Goal: Transaction & Acquisition: Obtain resource

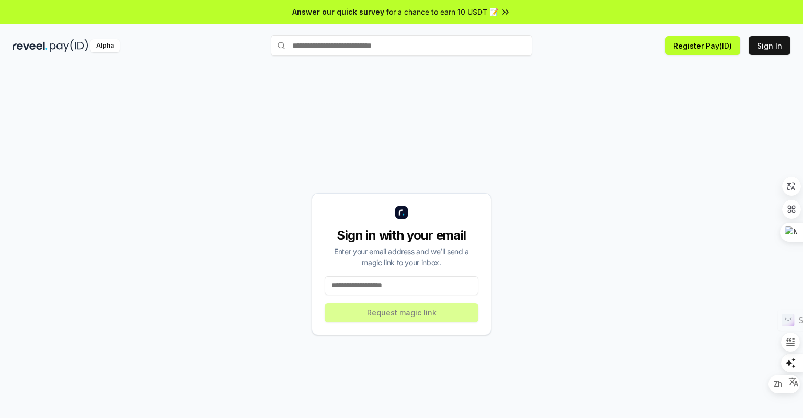
click at [371, 286] on input at bounding box center [402, 285] width 154 height 19
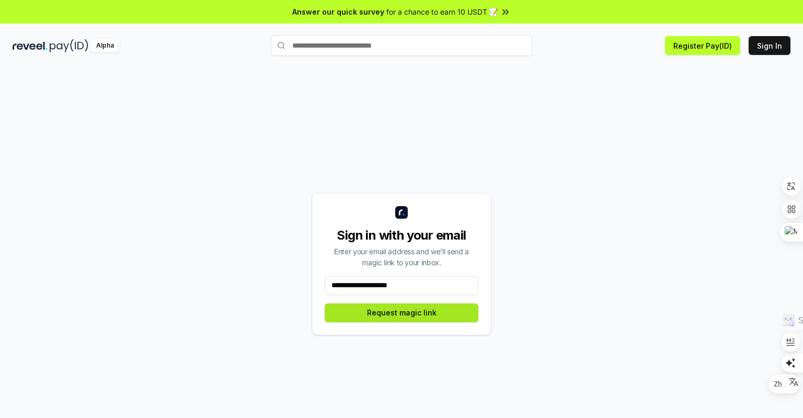
type input "**********"
click at [378, 310] on button "Request magic link" at bounding box center [402, 312] width 154 height 19
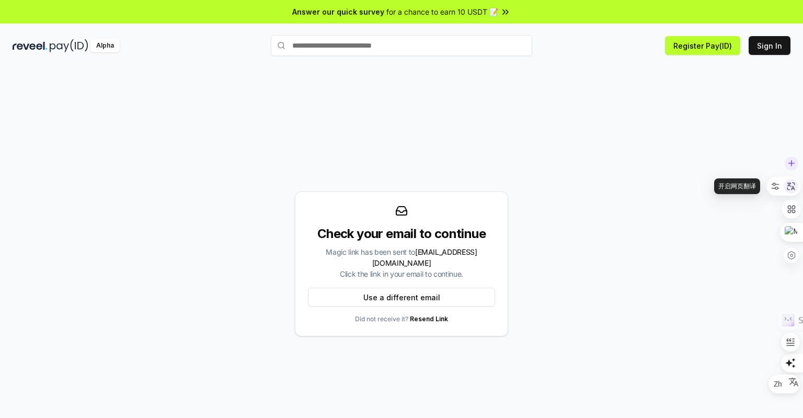
click at [788, 185] on icon at bounding box center [790, 185] width 9 height 9
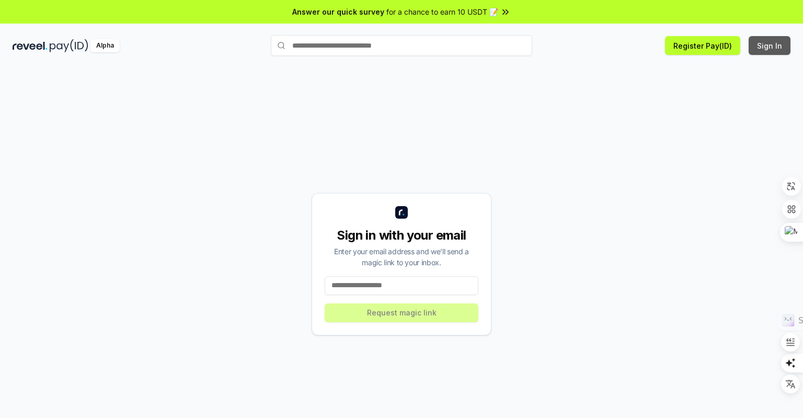
click at [782, 43] on button "Sign In" at bounding box center [769, 45] width 42 height 19
click at [777, 42] on button "Sign In" at bounding box center [769, 45] width 42 height 19
click at [778, 45] on button "Sign In" at bounding box center [769, 45] width 42 height 19
click at [772, 45] on button "Sign In" at bounding box center [769, 45] width 42 height 19
click at [722, 47] on button "Register Pay(ID)" at bounding box center [702, 45] width 75 height 19
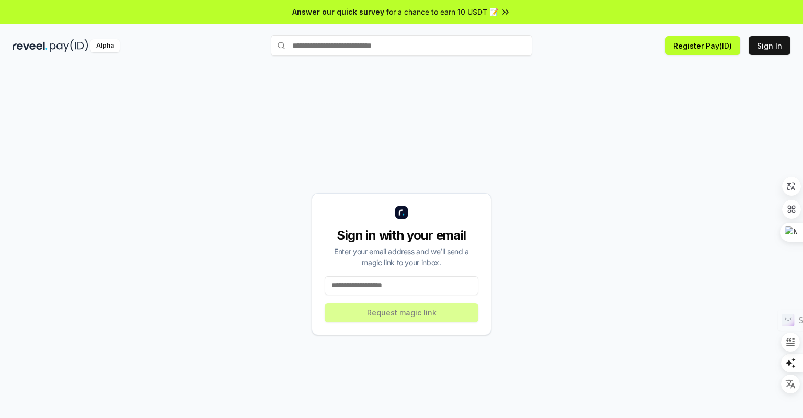
click at [340, 46] on input "text" at bounding box center [401, 45] width 261 height 21
type input "********"
click at [483, 51] on span "Pay" at bounding box center [476, 45] width 13 height 11
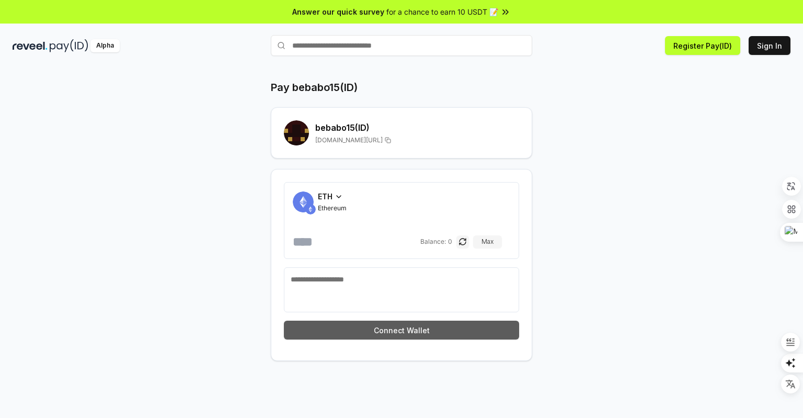
click at [374, 328] on button "Connect Wallet" at bounding box center [401, 329] width 235 height 19
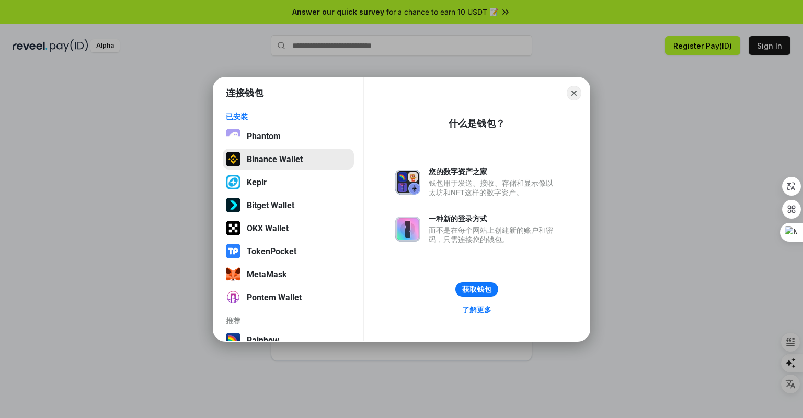
click at [296, 157] on button "Binance Wallet" at bounding box center [288, 158] width 131 height 21
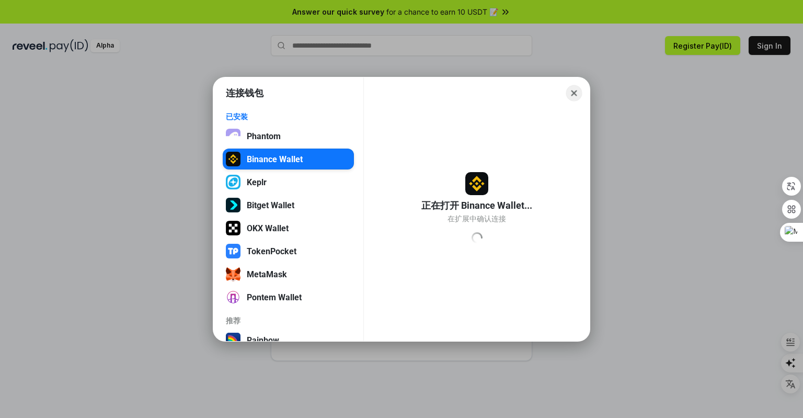
click at [571, 89] on button "Close" at bounding box center [574, 93] width 16 height 16
